Goal: Transaction & Acquisition: Book appointment/travel/reservation

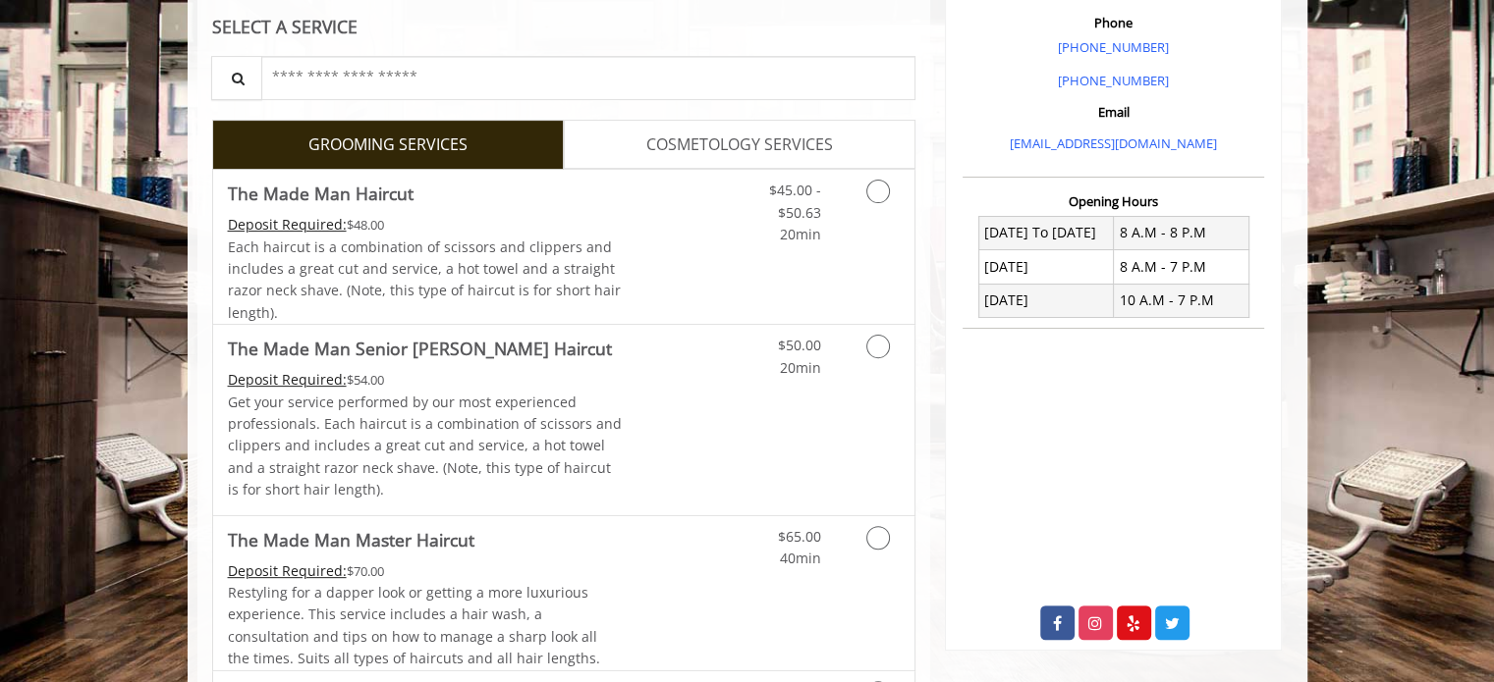
scroll to position [576, 0]
click at [608, 403] on p "Get your service performed by our most experienced professionals. Each haircut …" at bounding box center [425, 448] width 395 height 110
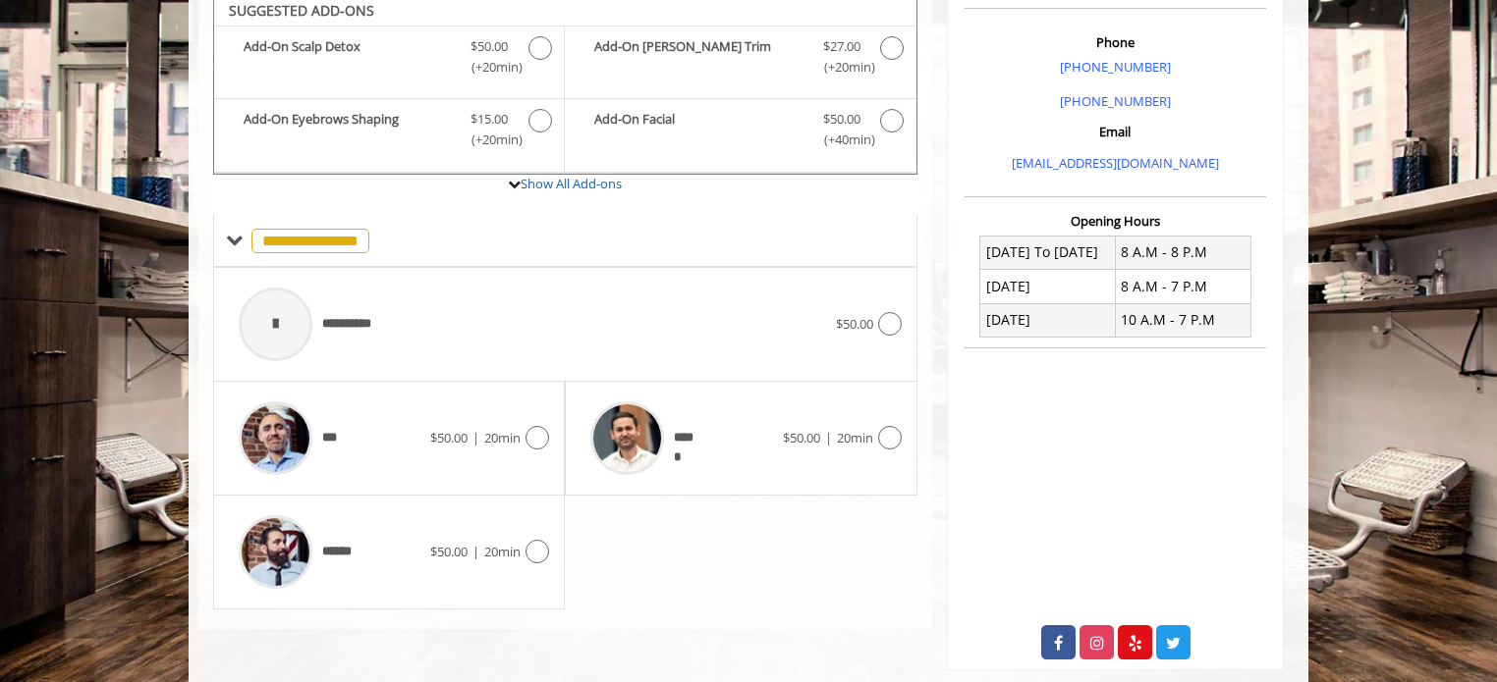
scroll to position [550, 0]
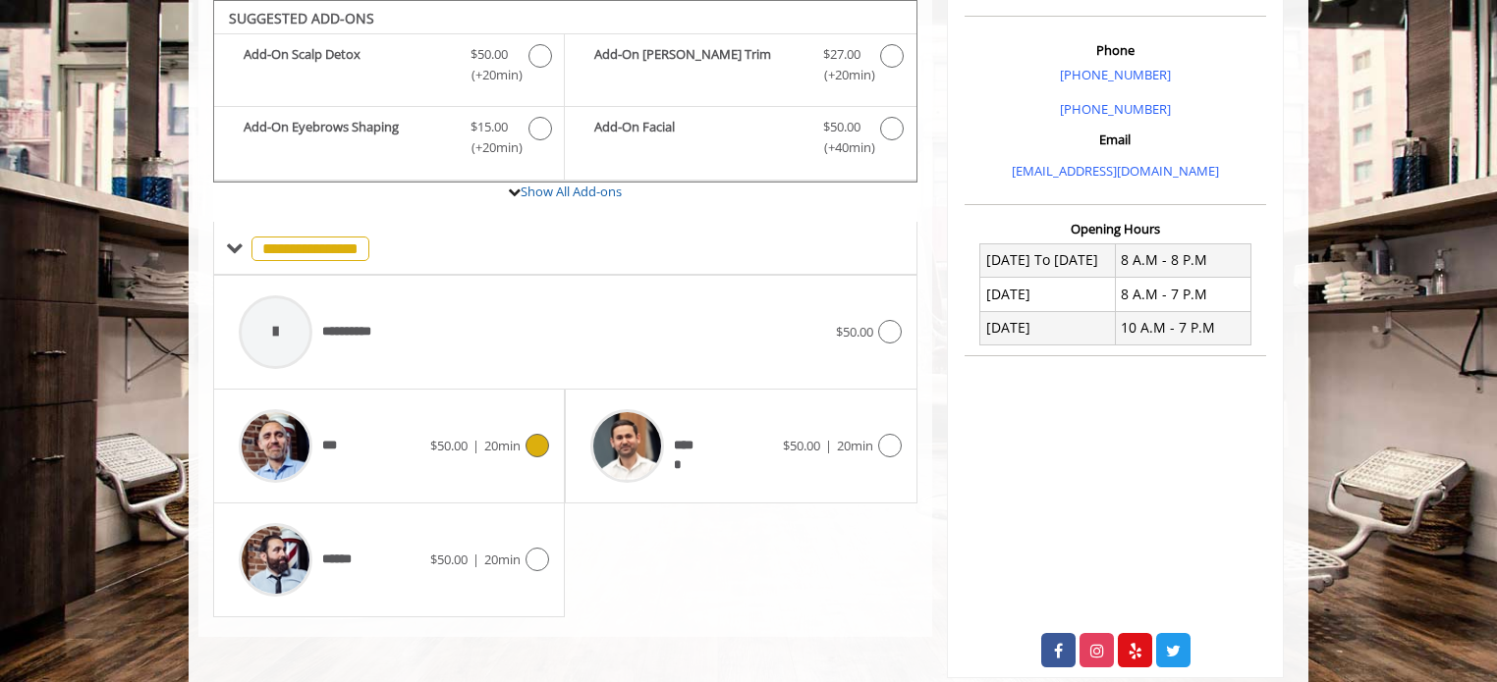
click at [540, 452] on icon at bounding box center [537, 446] width 24 height 24
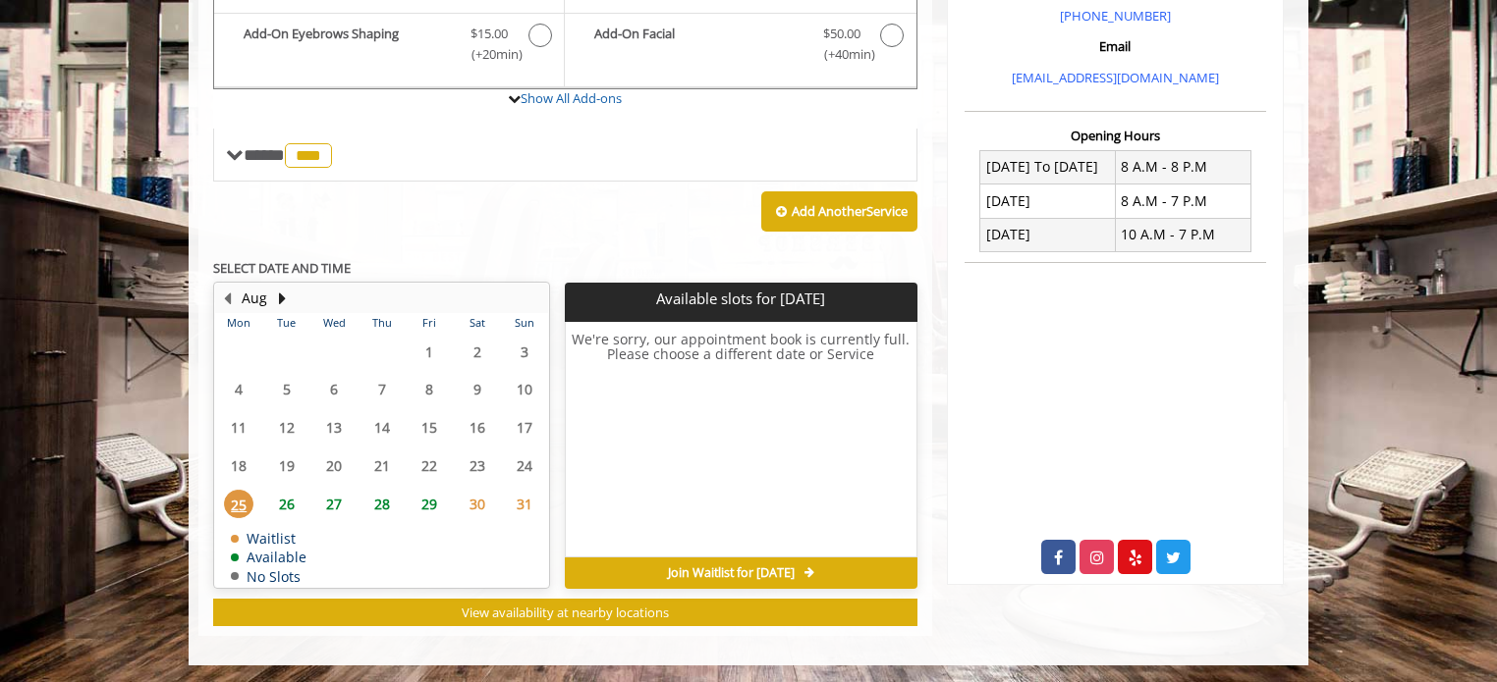
scroll to position [642, 0]
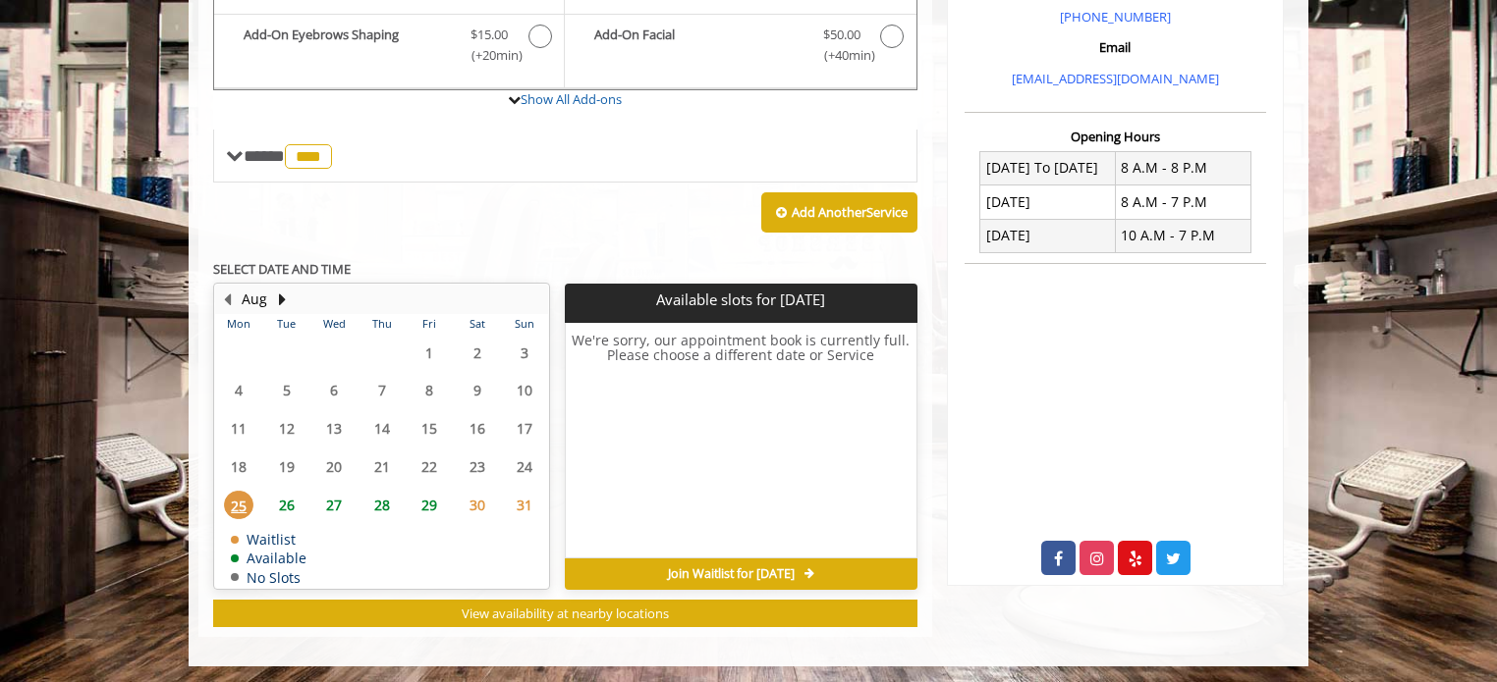
click at [293, 494] on span "26" at bounding box center [286, 505] width 29 height 28
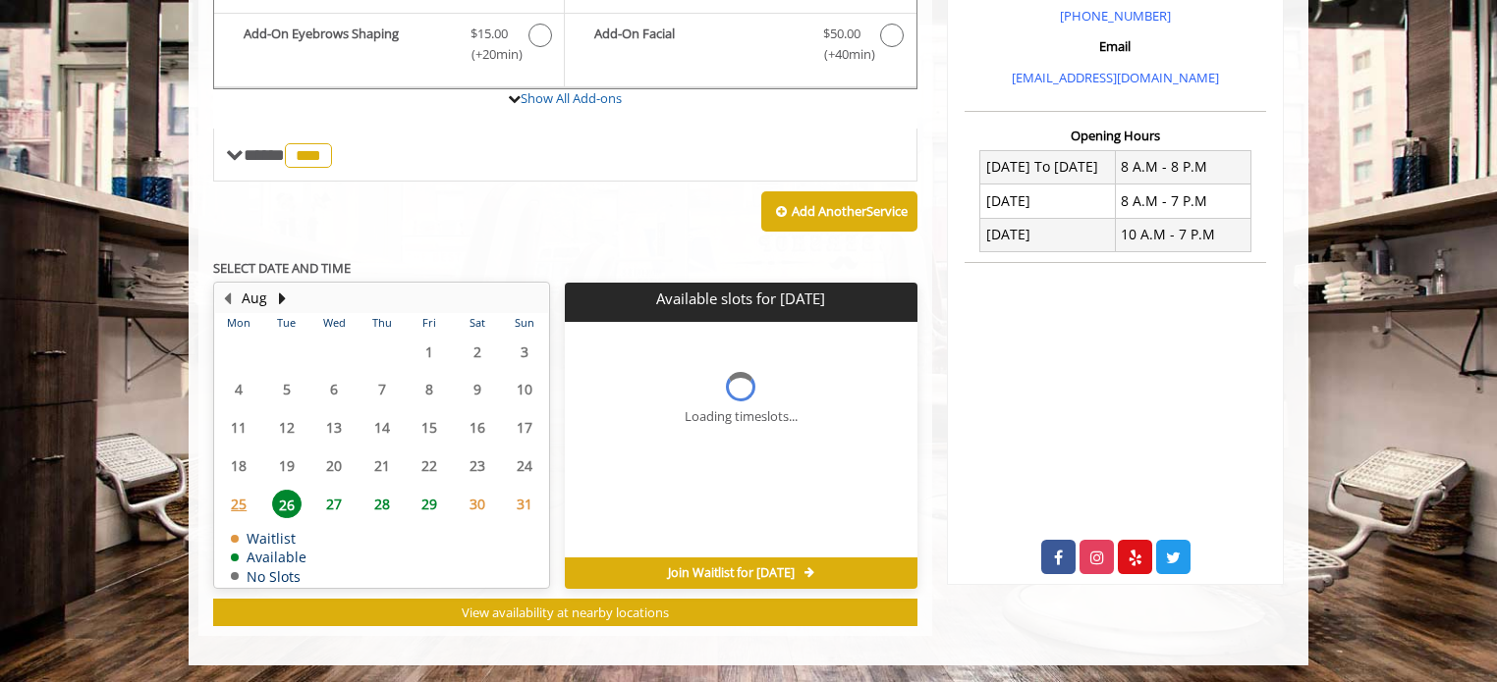
scroll to position [656, 0]
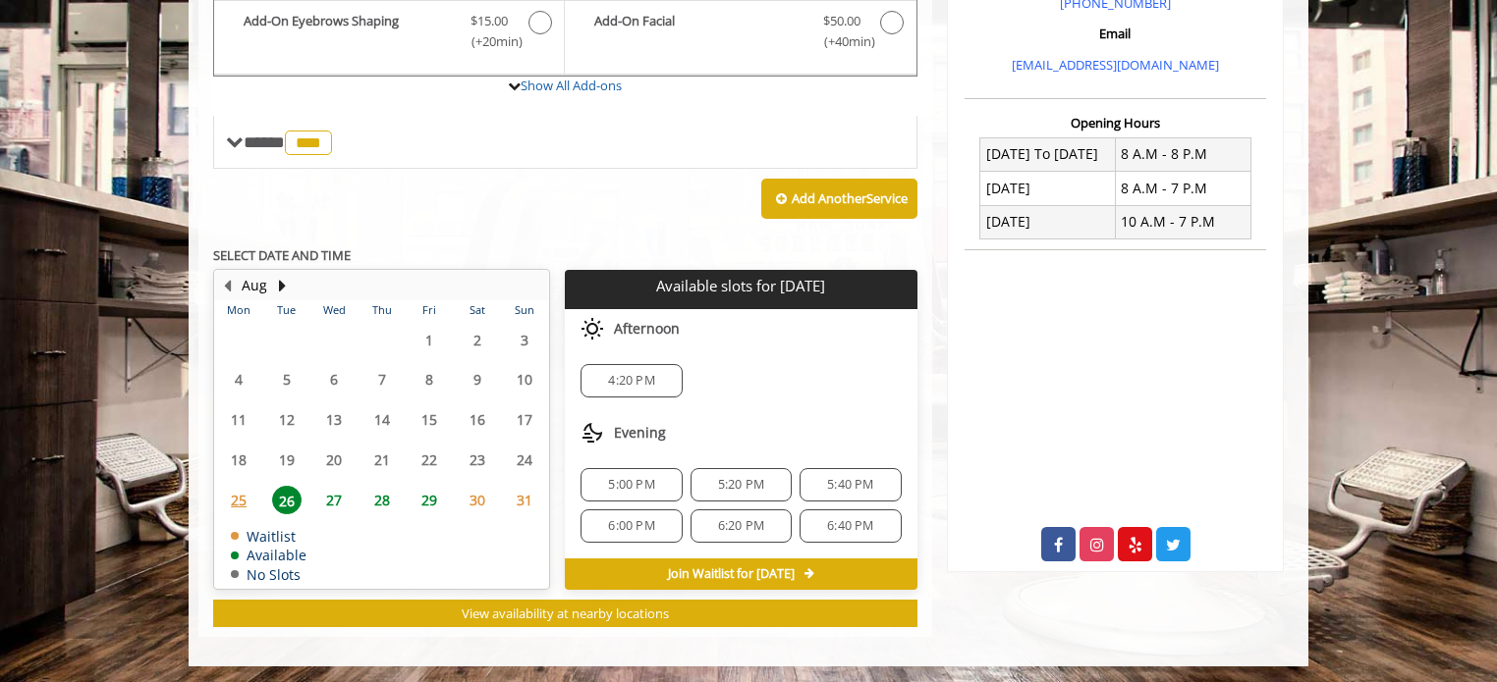
click at [626, 477] on span "5:00 PM" at bounding box center [631, 485] width 46 height 16
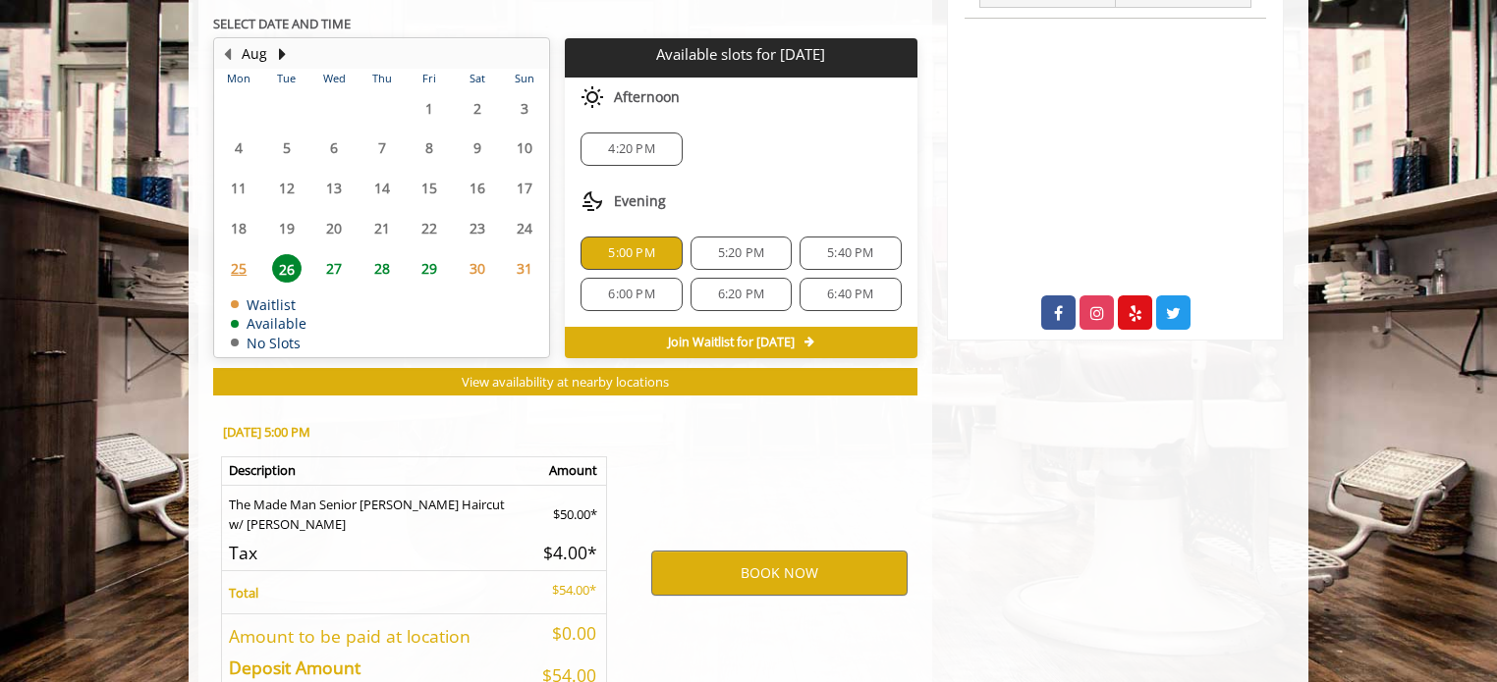
scroll to position [1009, 0]
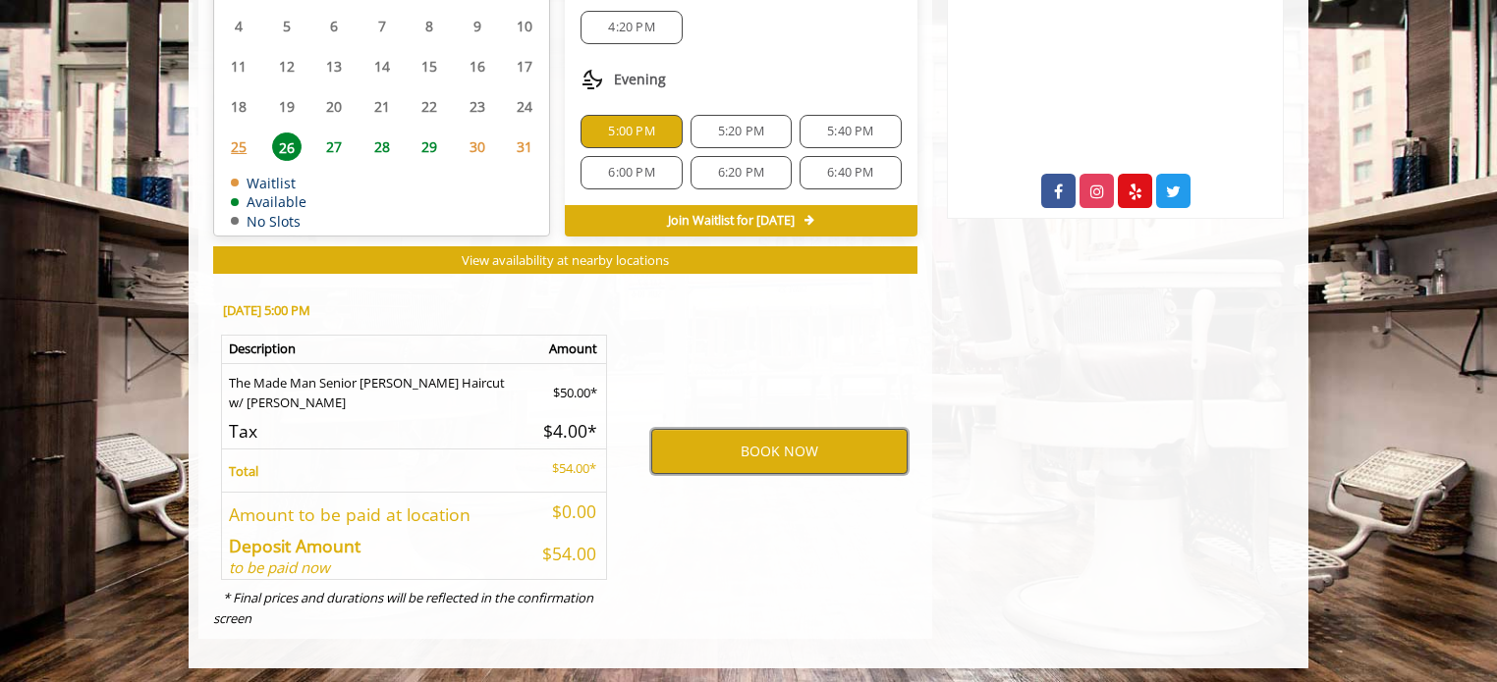
click at [750, 443] on button "BOOK NOW" at bounding box center [779, 451] width 256 height 45
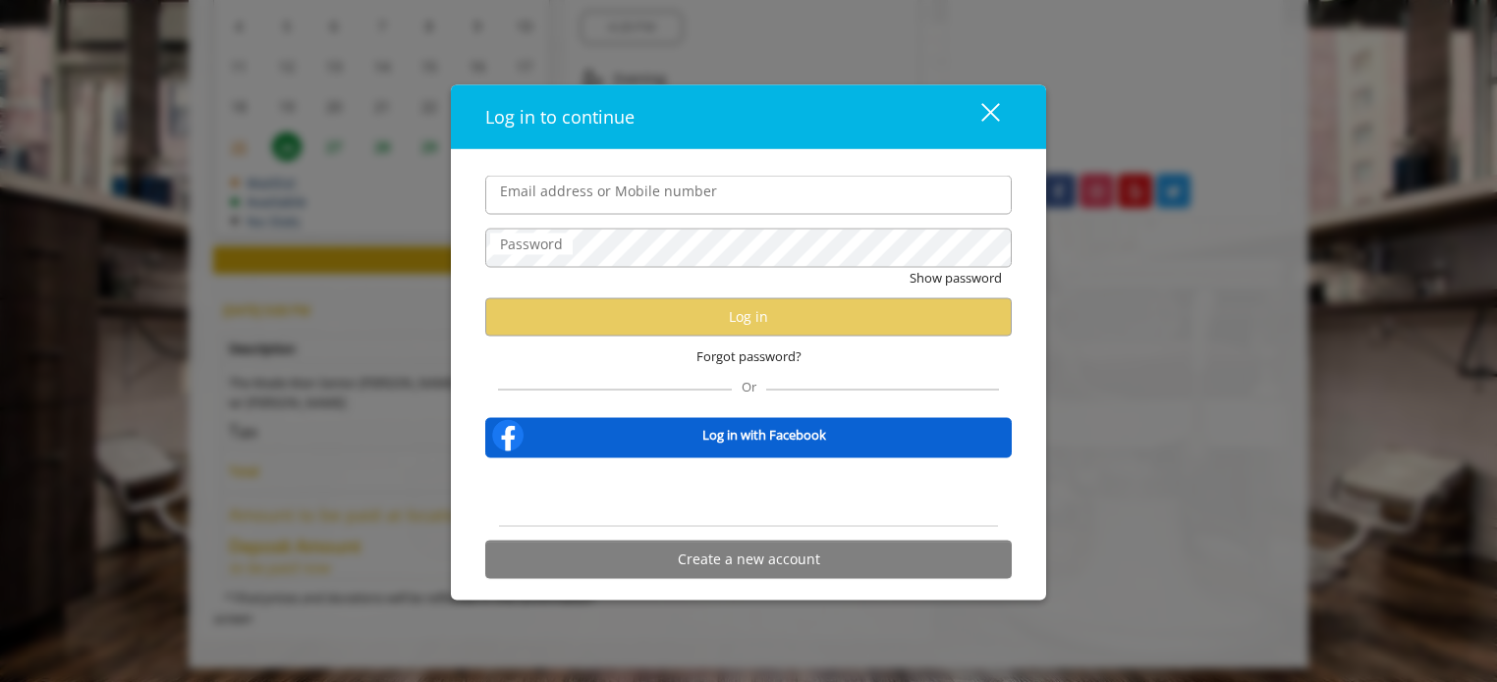
type input "**********"
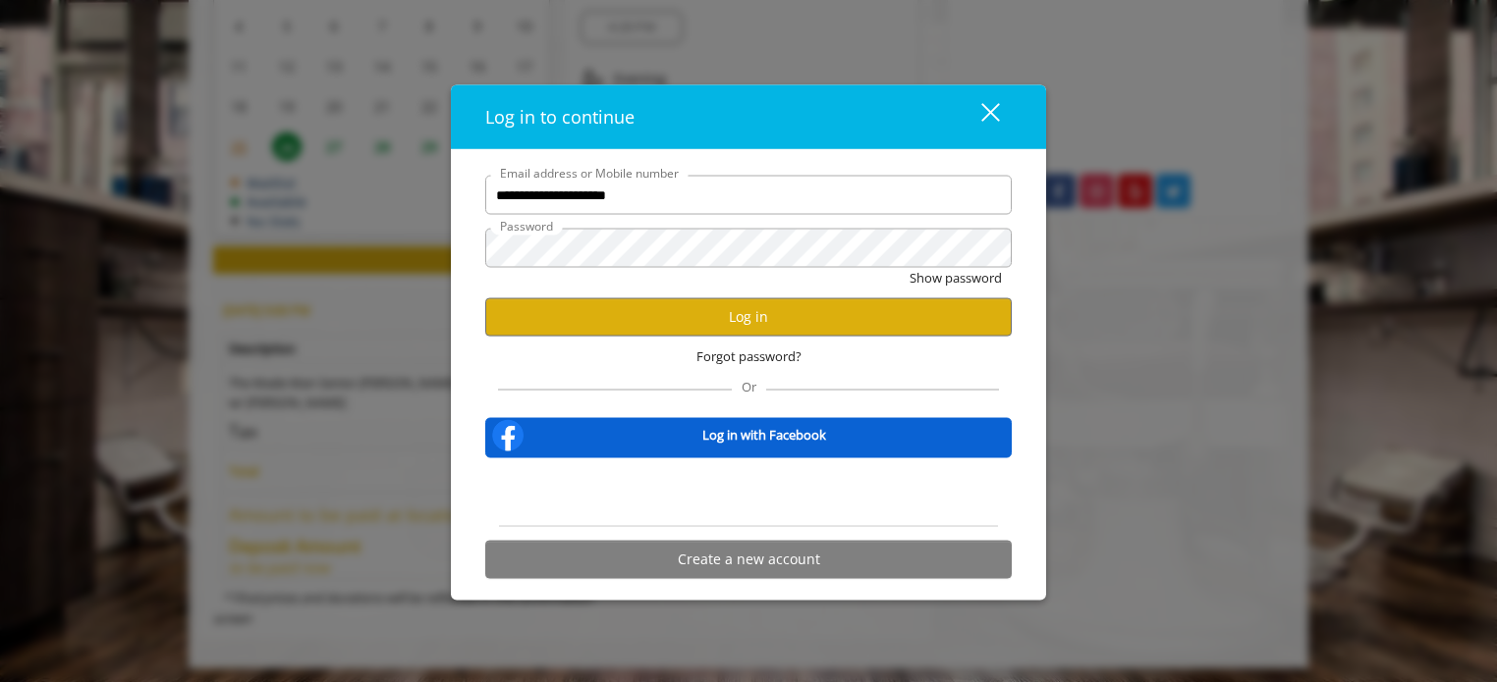
scroll to position [0, 0]
click at [739, 329] on button "Log in" at bounding box center [748, 317] width 526 height 38
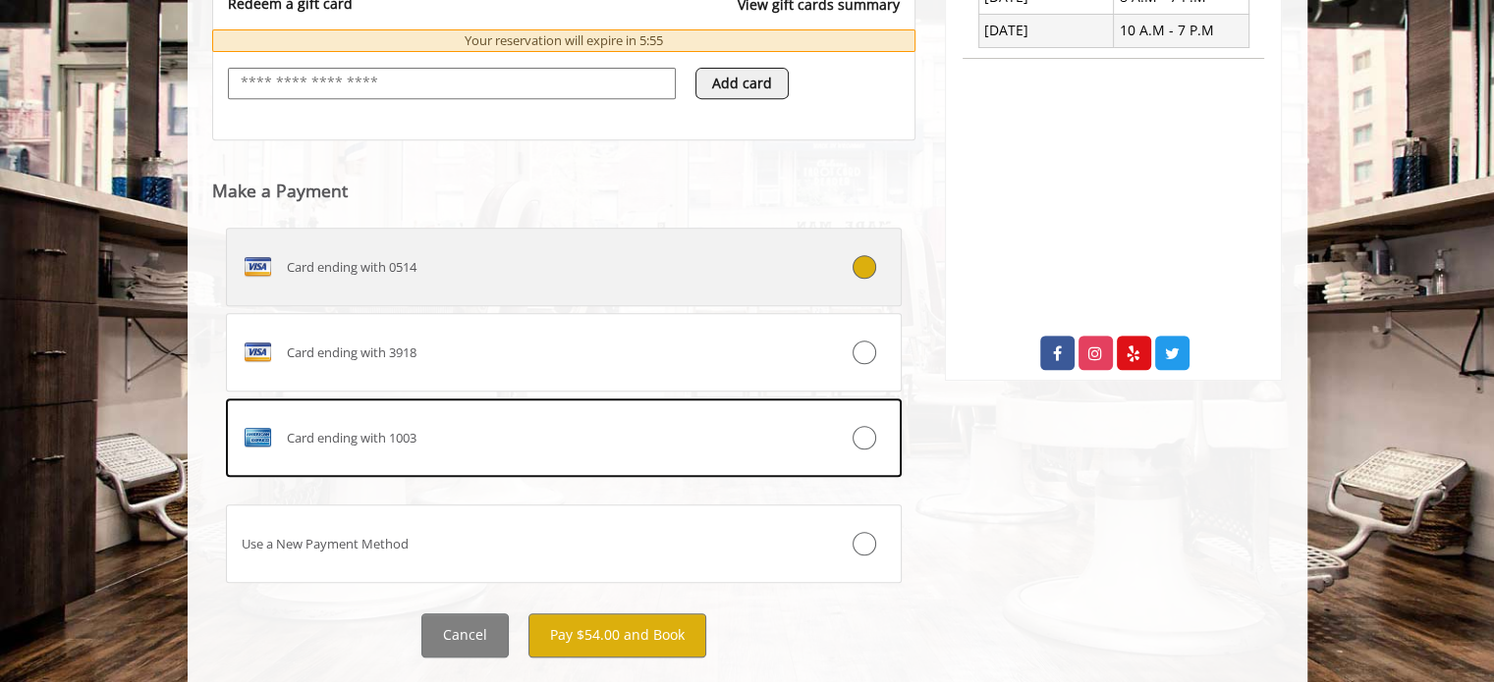
scroll to position [890, 0]
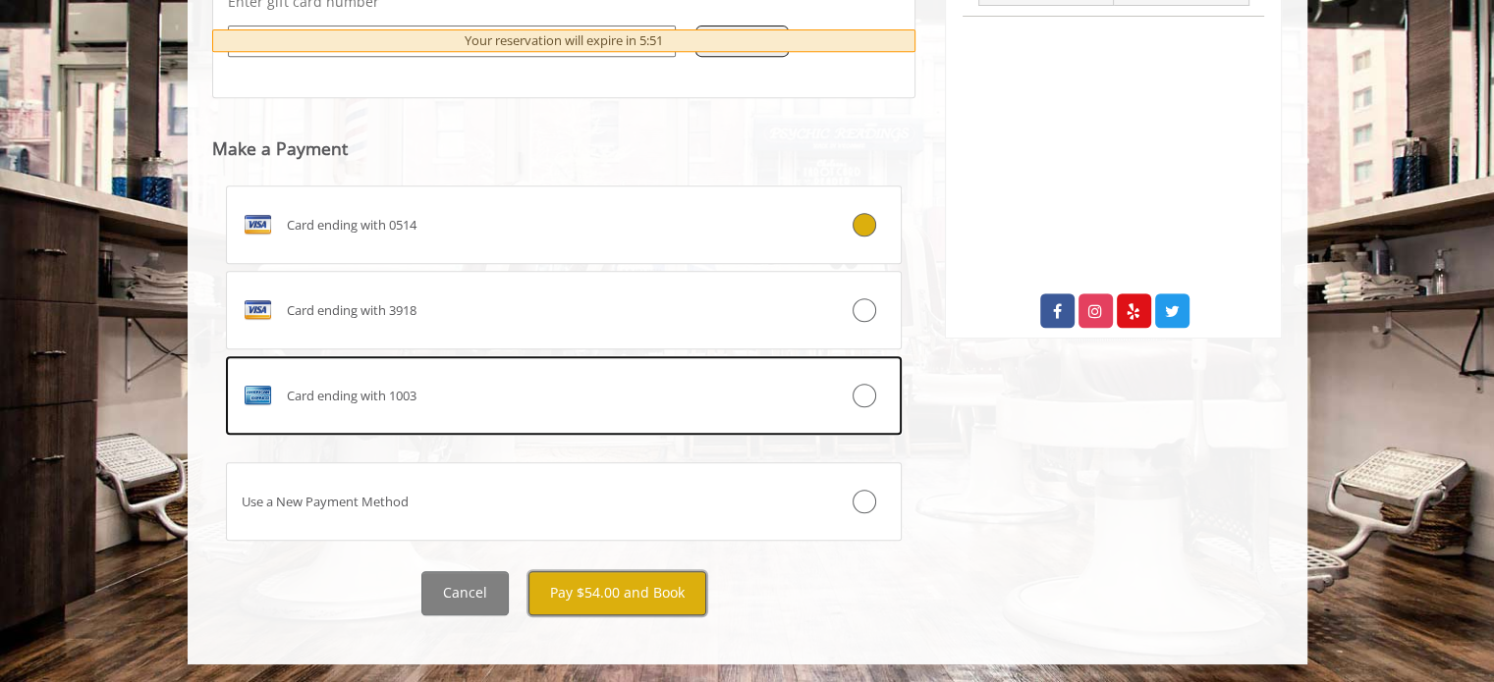
click at [594, 593] on button "Pay $54.00 and Book" at bounding box center [617, 594] width 178 height 44
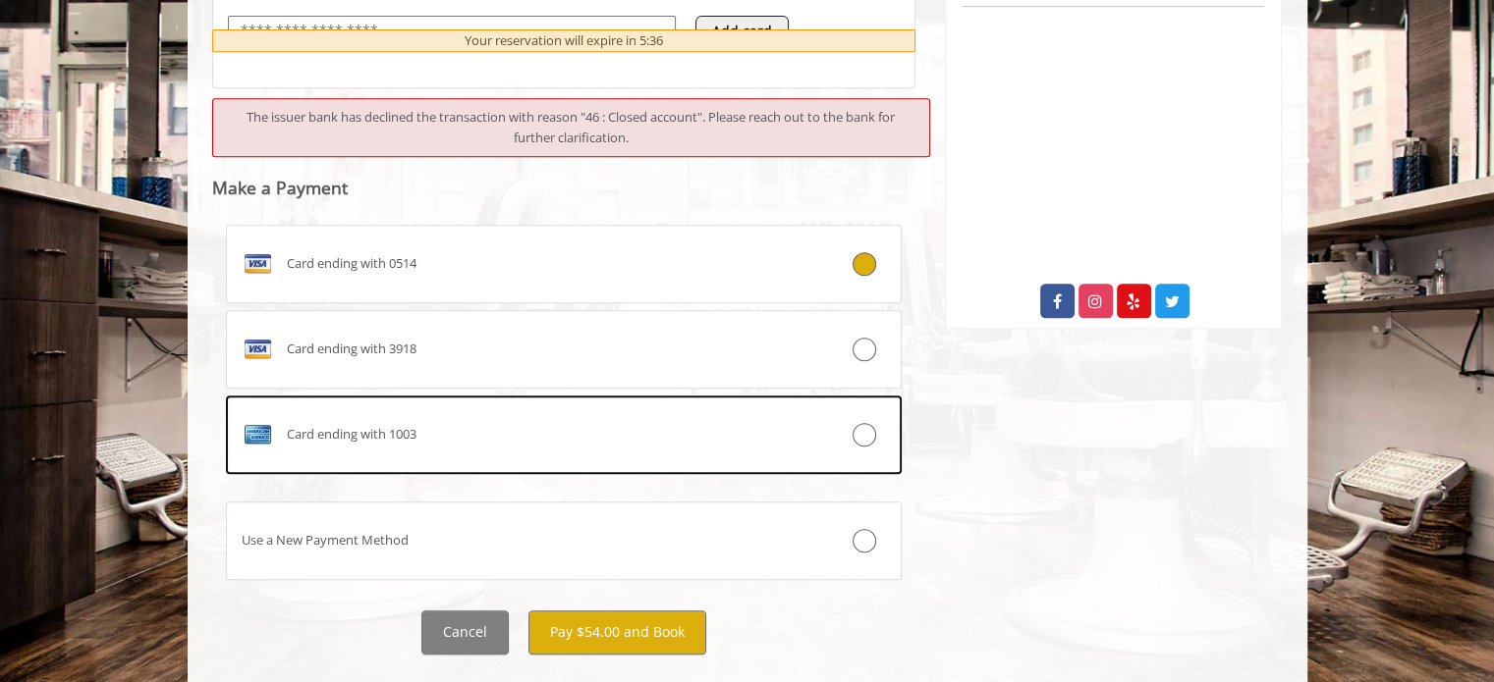
scroll to position [903, 0]
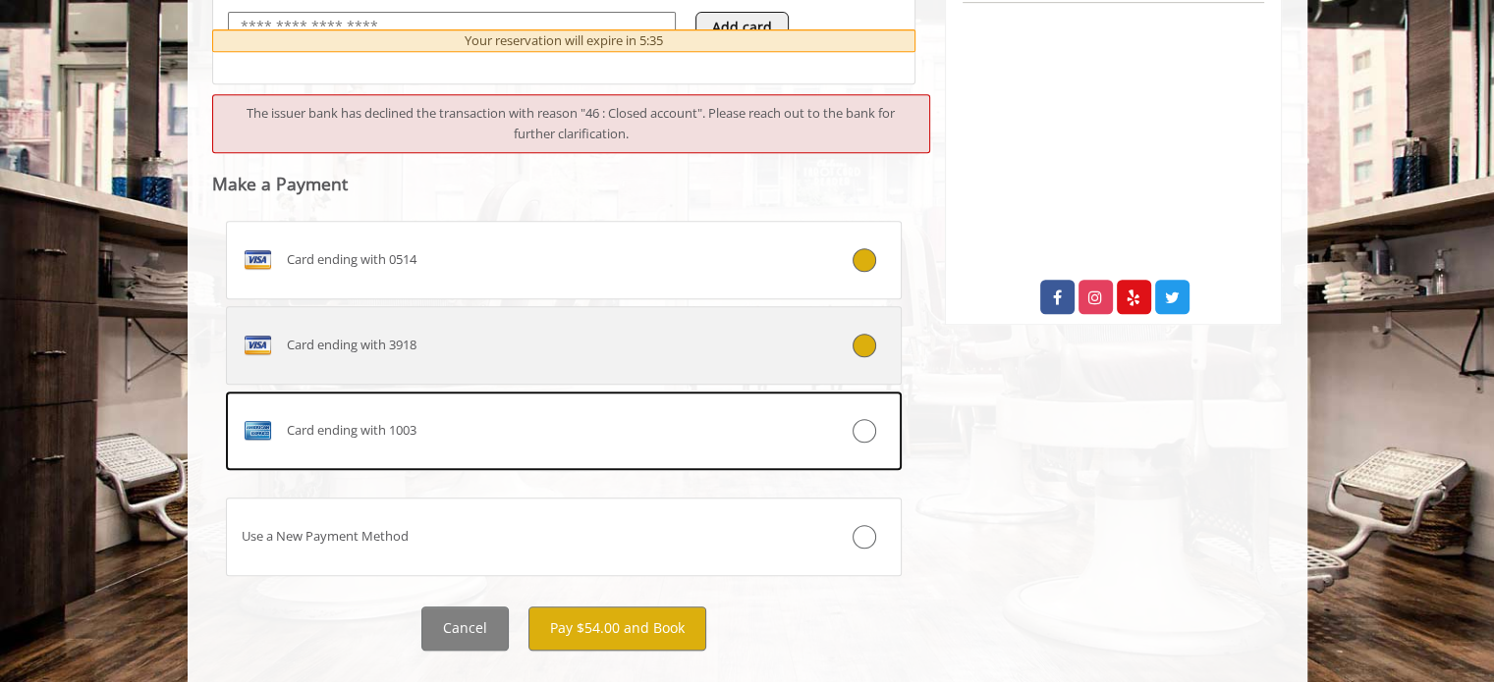
click at [868, 340] on icon at bounding box center [864, 346] width 24 height 24
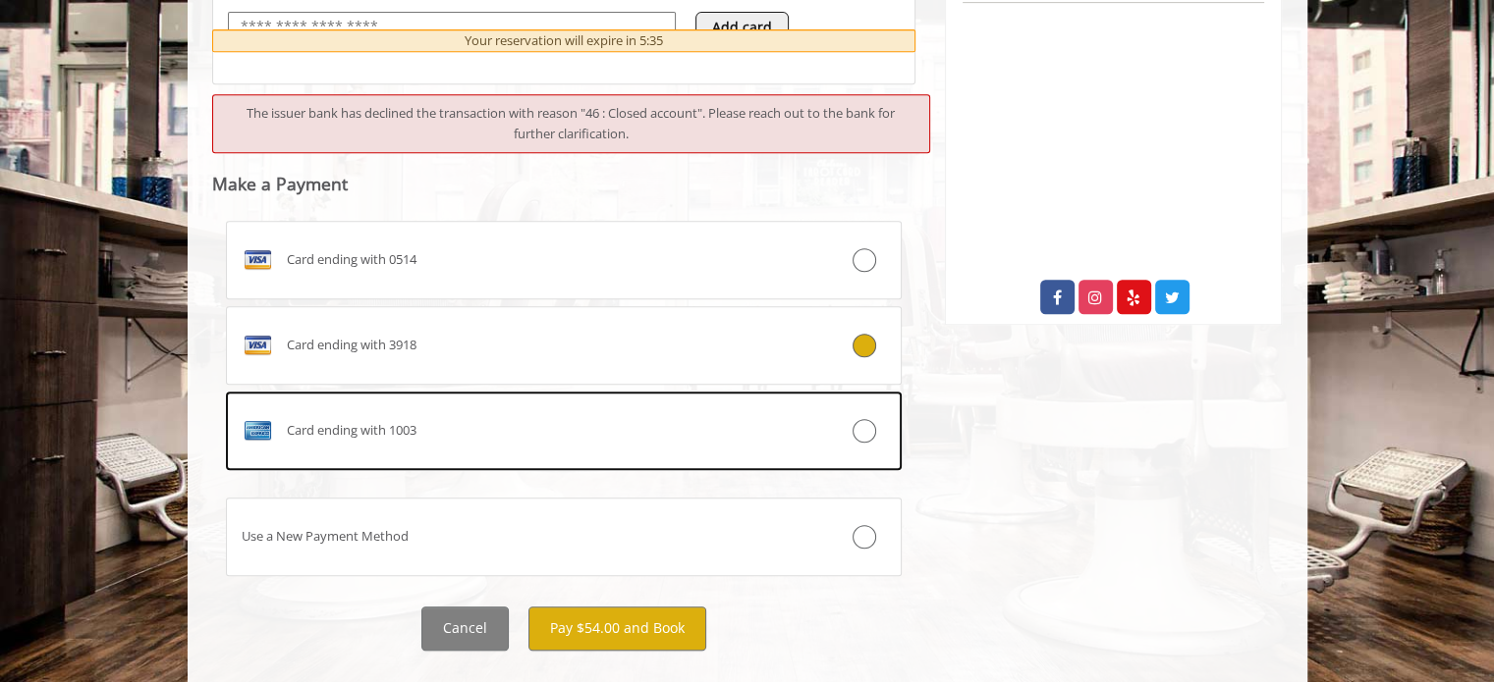
scroll to position [894, 0]
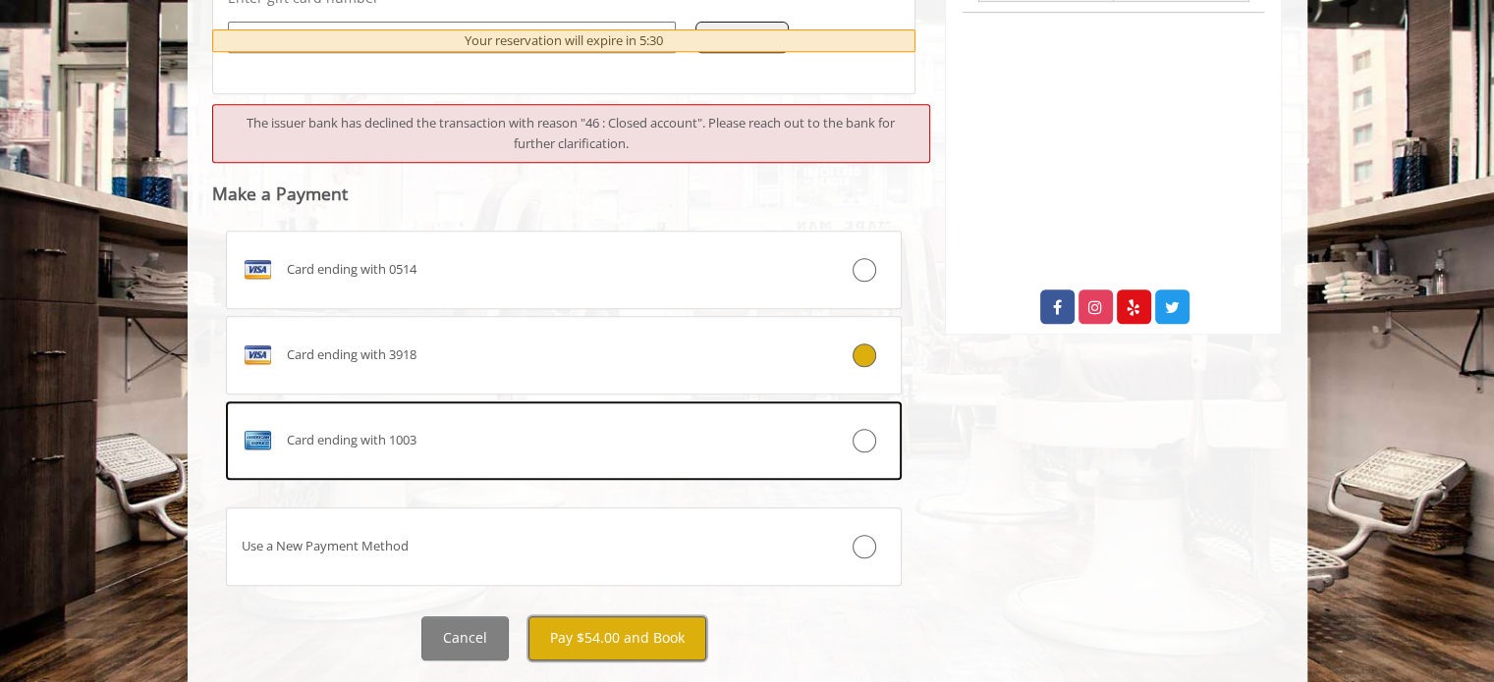
click at [628, 627] on button "Pay $54.00 and Book" at bounding box center [617, 639] width 178 height 44
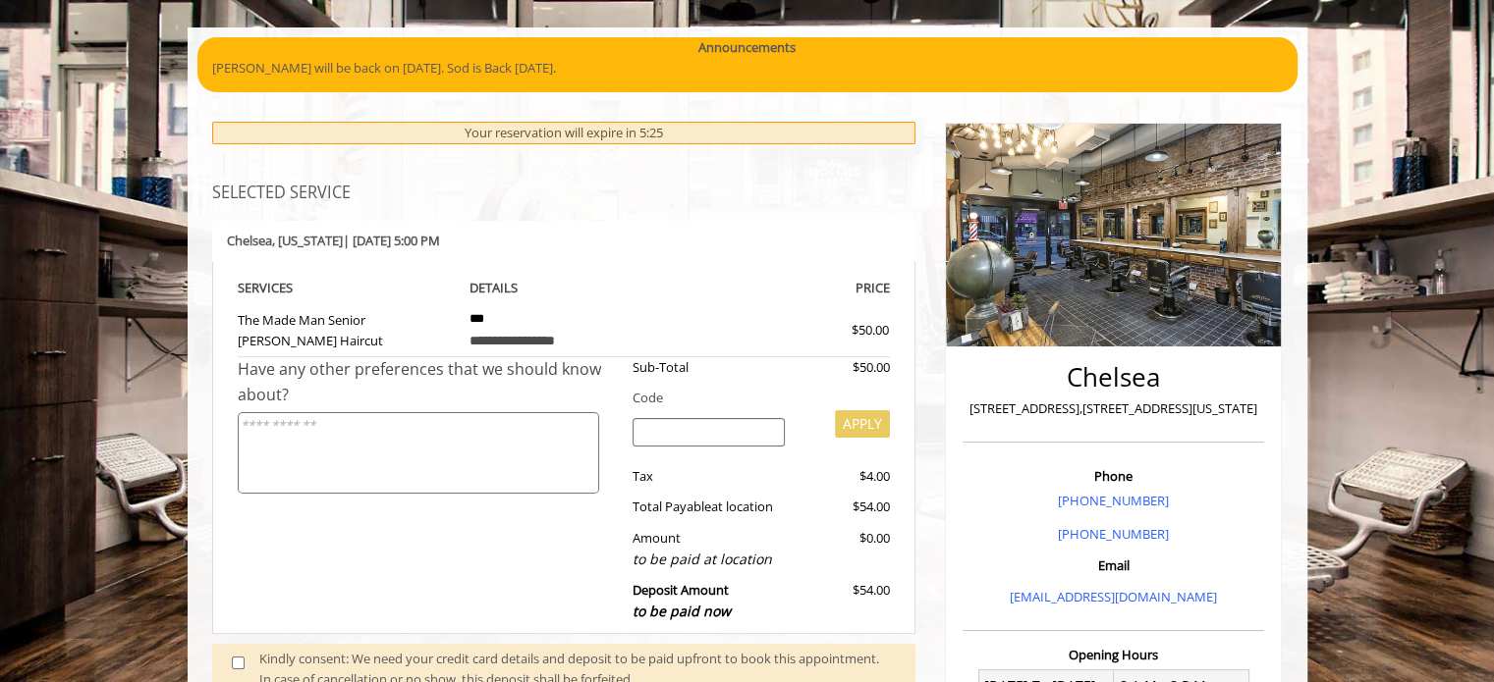
scroll to position [125, 0]
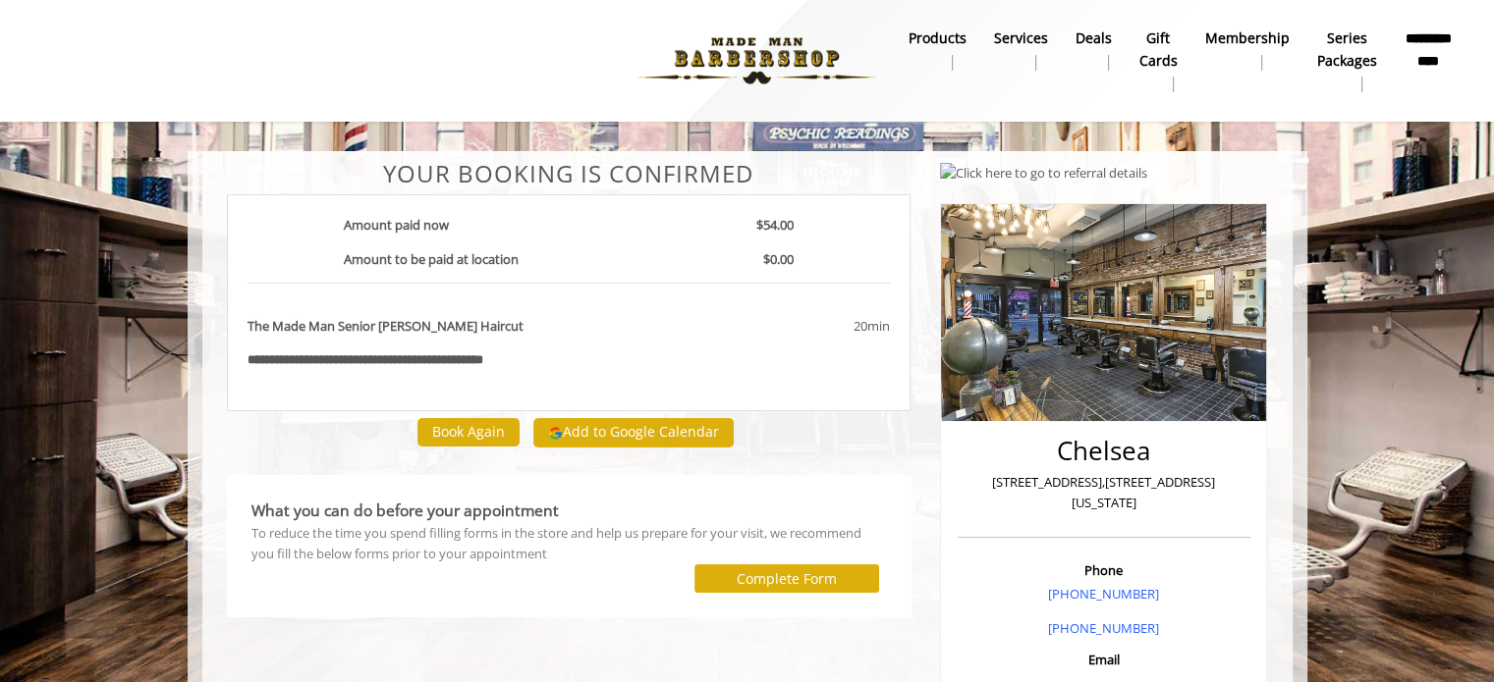
scroll to position [209, 0]
